Goal: Find specific fact: Find specific fact

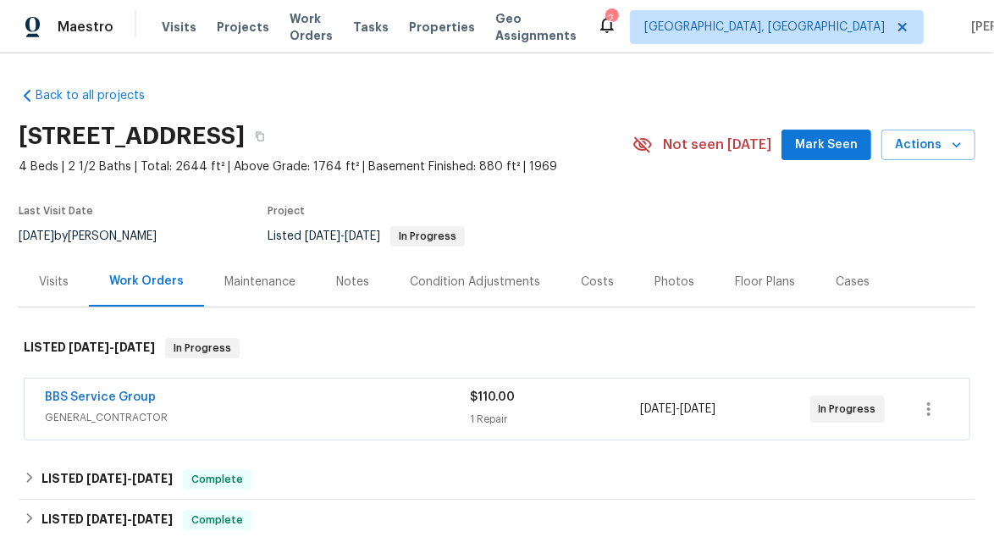
click at [52, 273] on div "Visits" at bounding box center [54, 281] width 30 height 17
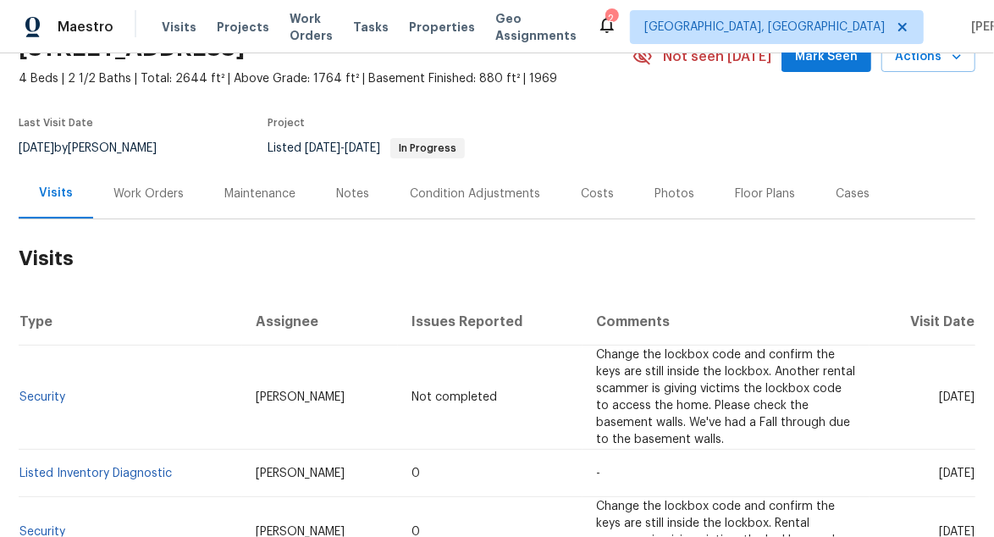
scroll to position [253, 0]
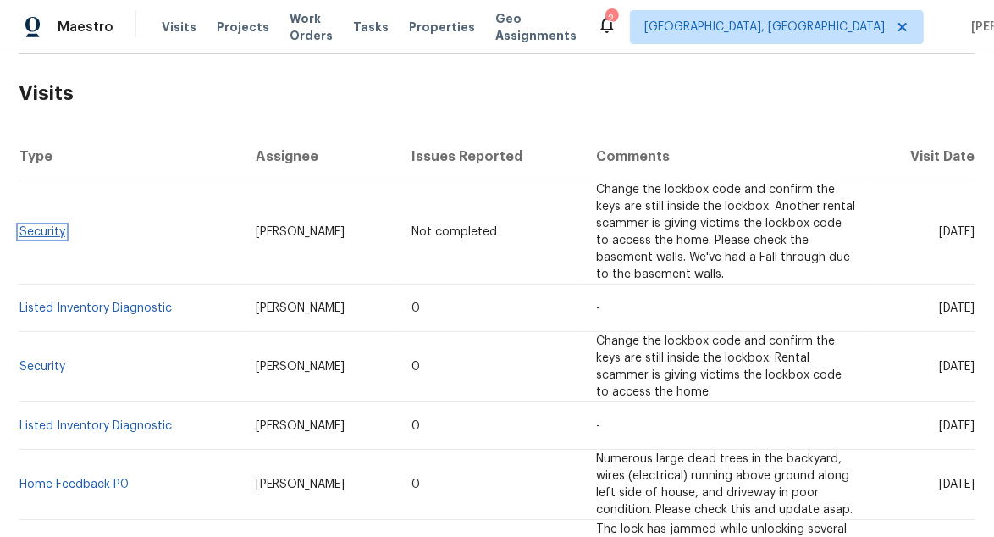
click at [36, 226] on link "Security" at bounding box center [42, 232] width 46 height 12
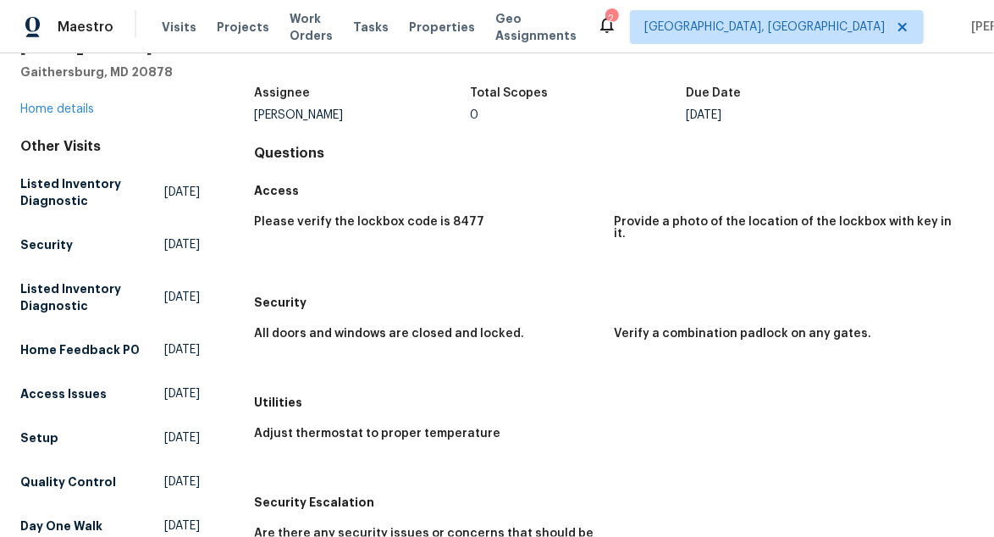
scroll to position [84, 0]
drag, startPoint x: 491, startPoint y: 220, endPoint x: 459, endPoint y: 228, distance: 33.3
click at [435, 215] on div "Please verify the lockbox code is 8477 Provide a photo of the location of the l…" at bounding box center [613, 246] width 719 height 81
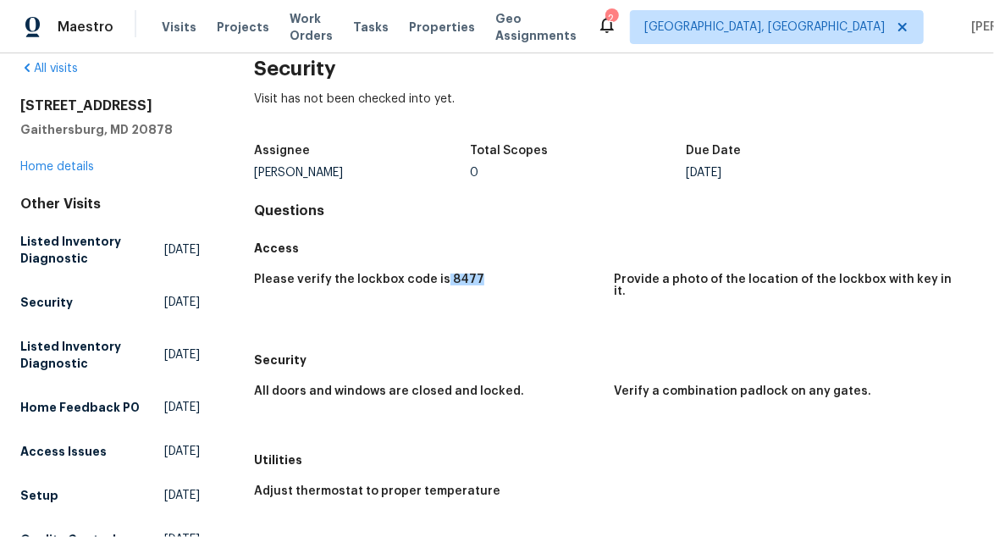
scroll to position [0, 0]
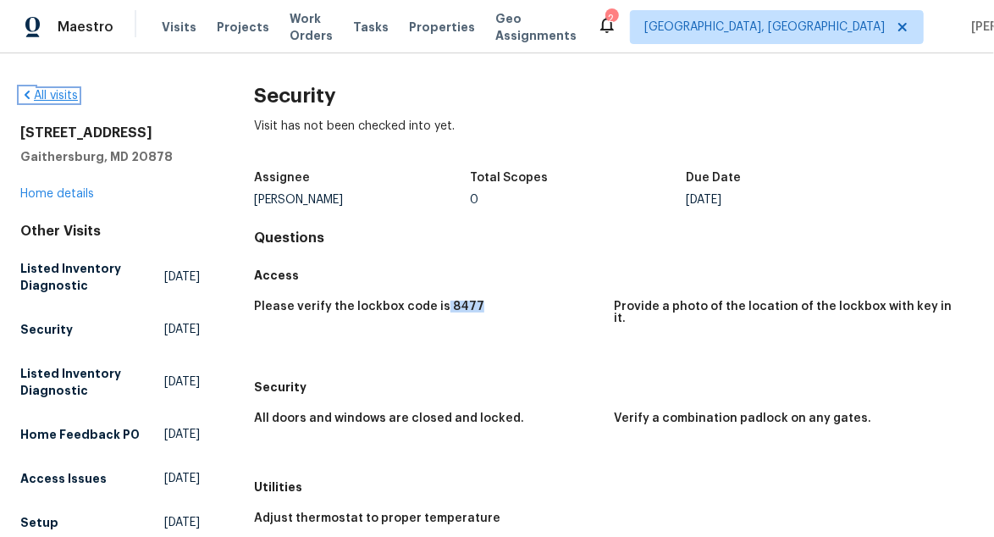
click at [29, 96] on icon at bounding box center [27, 95] width 14 height 14
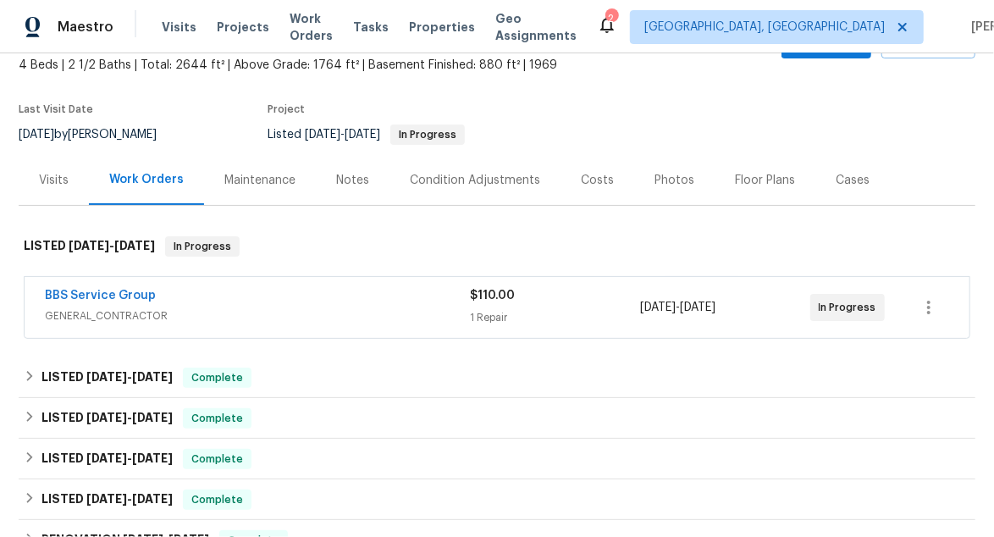
scroll to position [108, 0]
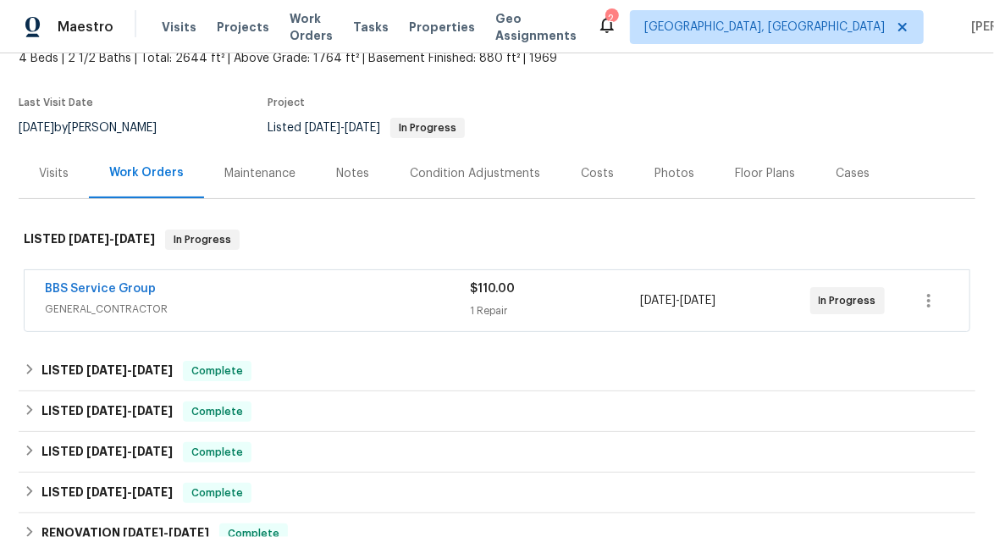
click at [52, 174] on div "Visits" at bounding box center [54, 173] width 30 height 17
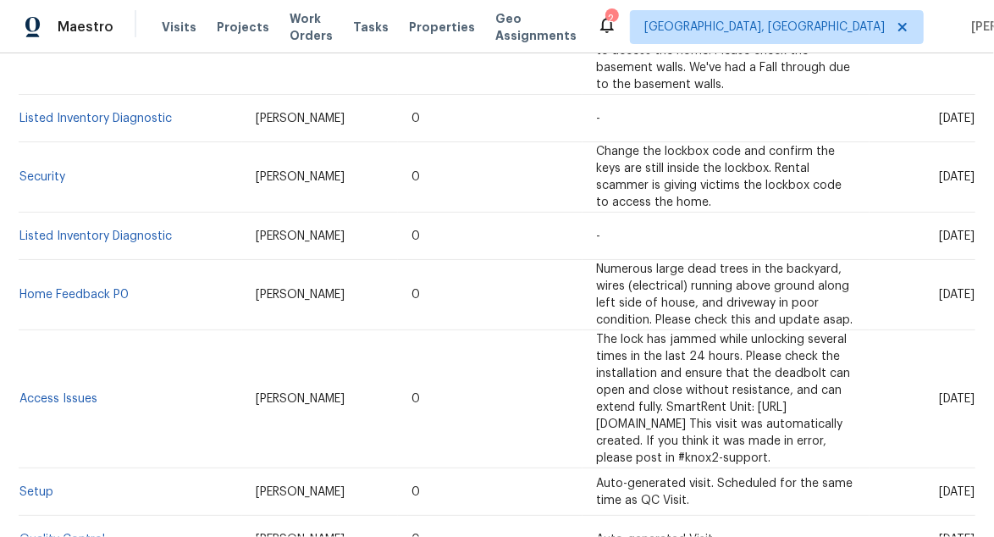
scroll to position [531, 0]
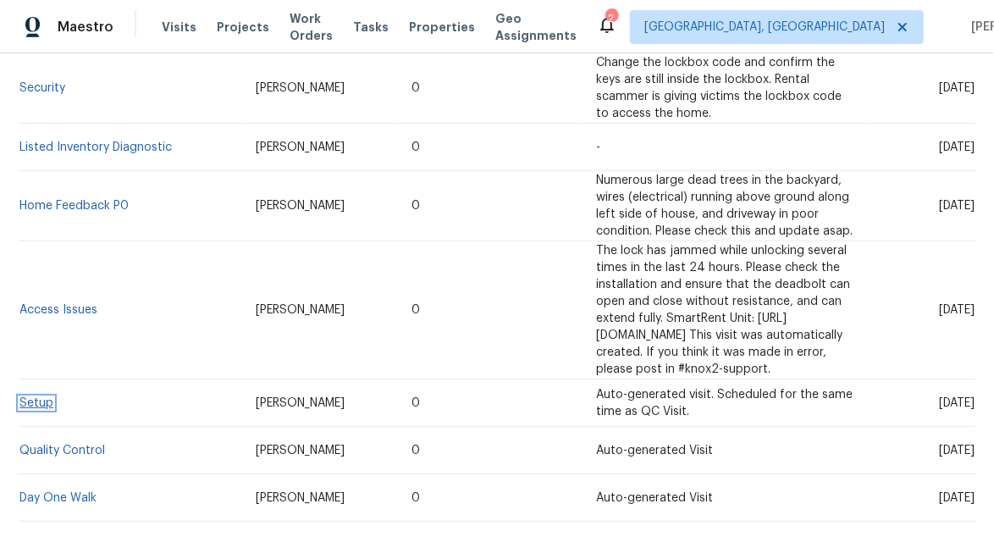
click at [33, 397] on link "Setup" at bounding box center [36, 403] width 34 height 12
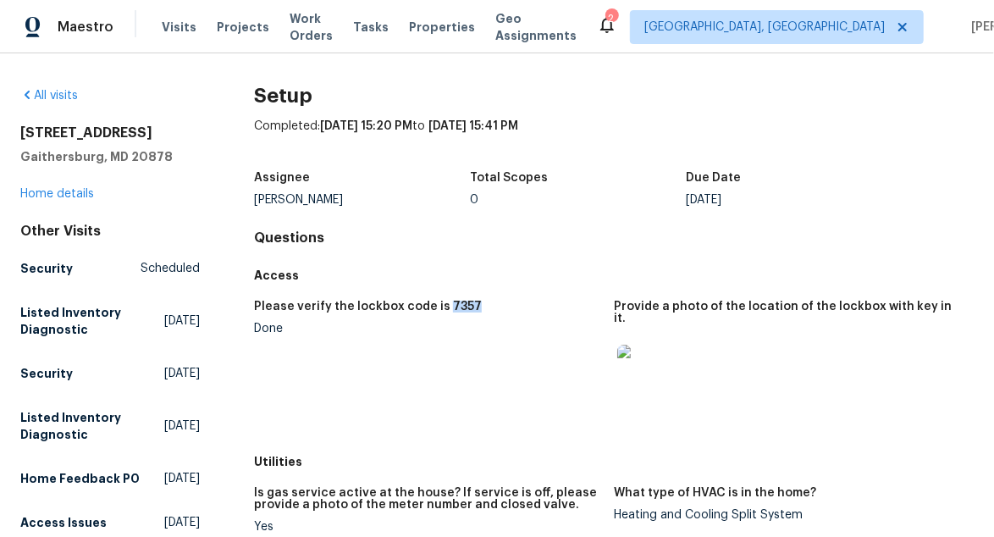
drag, startPoint x: 471, startPoint y: 303, endPoint x: 439, endPoint y: 313, distance: 33.7
click at [439, 312] on div "Please verify the lockbox code is 7357" at bounding box center [427, 311] width 346 height 22
drag, startPoint x: 516, startPoint y: 338, endPoint x: 523, endPoint y: 350, distance: 14.4
click at [516, 339] on figure "Please verify the lockbox code is 7357 Done" at bounding box center [434, 367] width 360 height 135
click at [465, 299] on div "Please verify the lockbox code is 7357 Done Provide a photo of the location of …" at bounding box center [613, 368] width 719 height 156
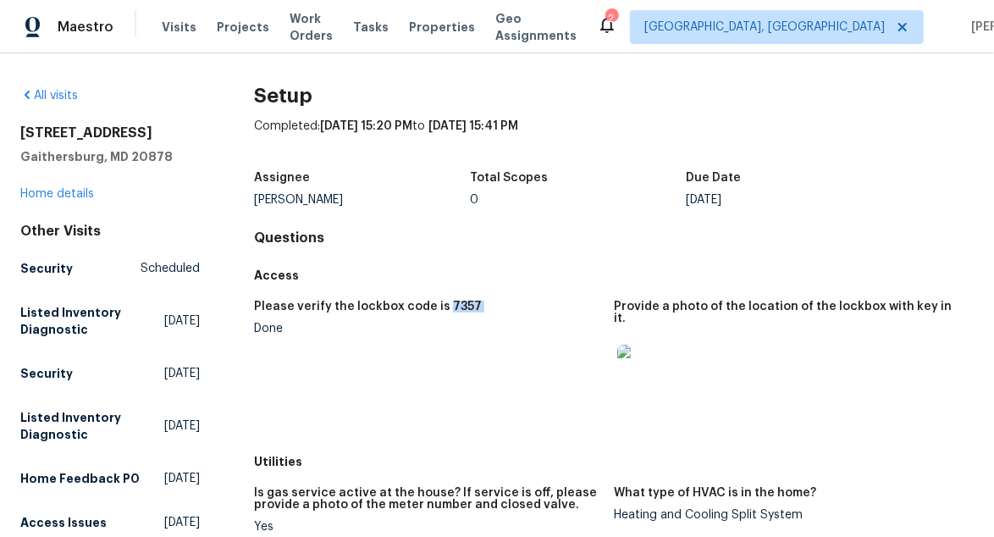
drag, startPoint x: 465, startPoint y: 299, endPoint x: 443, endPoint y: 301, distance: 21.3
click at [443, 301] on div "Please verify the lockbox code is 7357 Done Provide a photo of the location of …" at bounding box center [613, 368] width 719 height 156
copy h5 "7357"
